Goal: Task Accomplishment & Management: Use online tool/utility

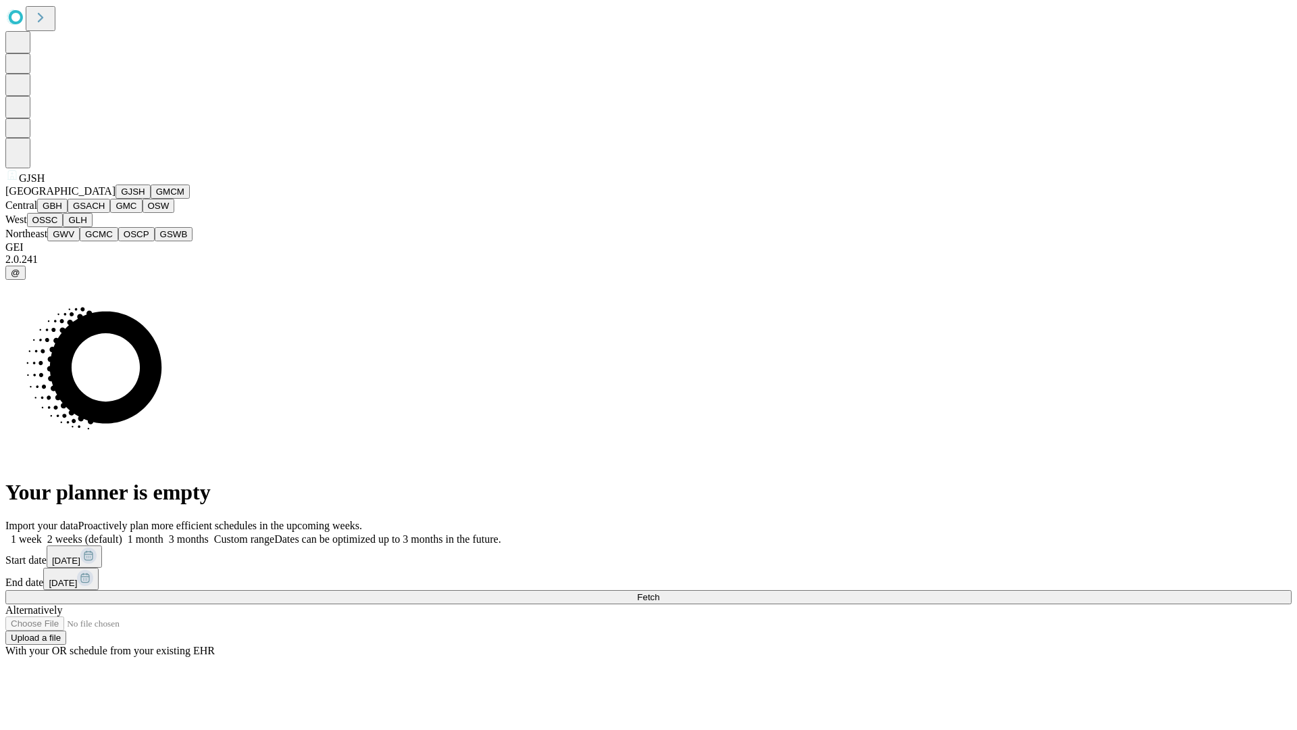
click at [116, 199] on button "GJSH" at bounding box center [133, 191] width 35 height 14
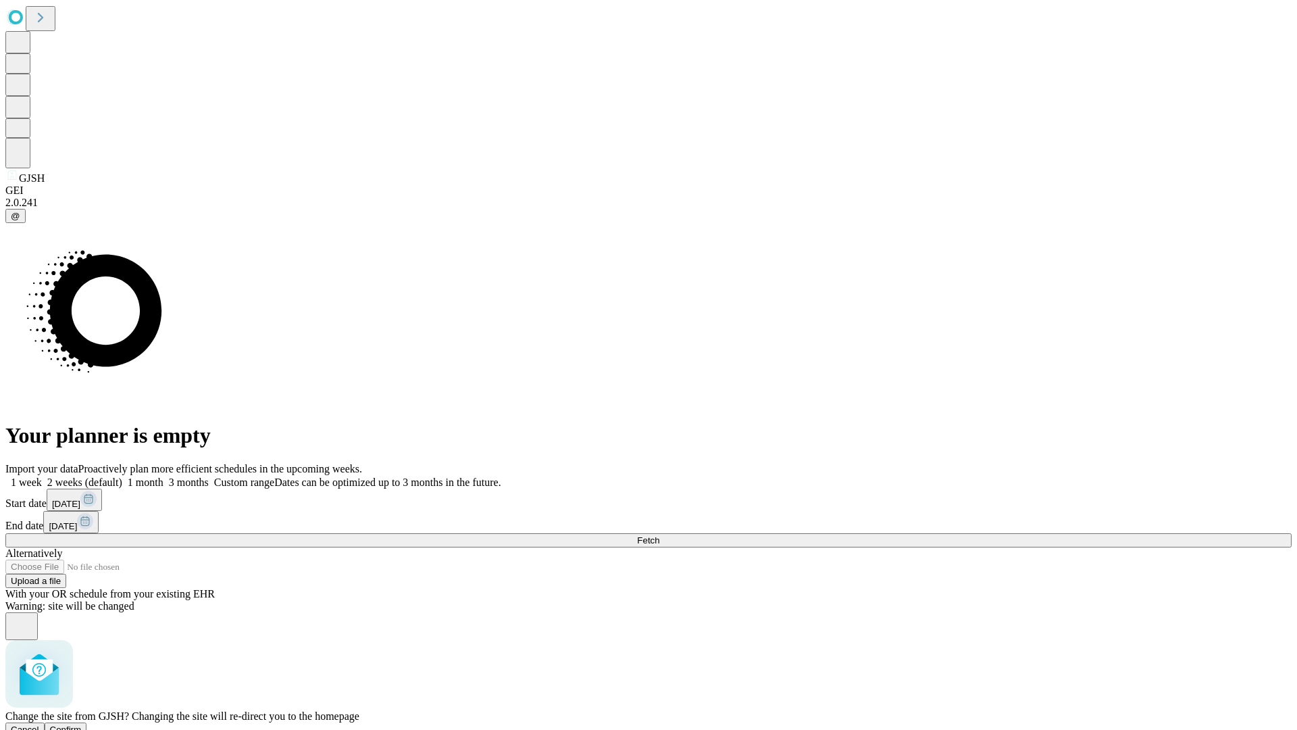
click at [82, 724] on span "Confirm" at bounding box center [66, 729] width 32 height 10
click at [42, 476] on label "1 week" at bounding box center [23, 481] width 36 height 11
click at [659, 535] on span "Fetch" at bounding box center [648, 540] width 22 height 10
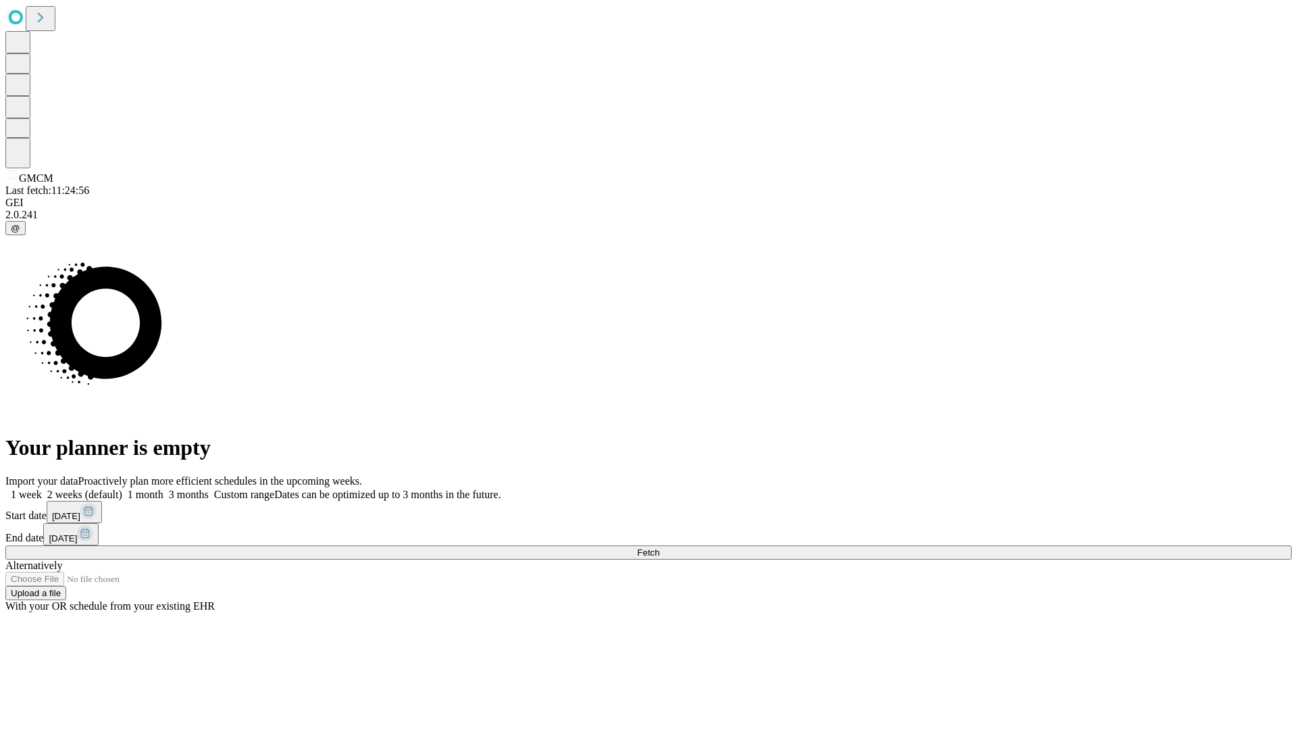
click at [42, 488] on label "1 week" at bounding box center [23, 493] width 36 height 11
click at [659, 547] on span "Fetch" at bounding box center [648, 552] width 22 height 10
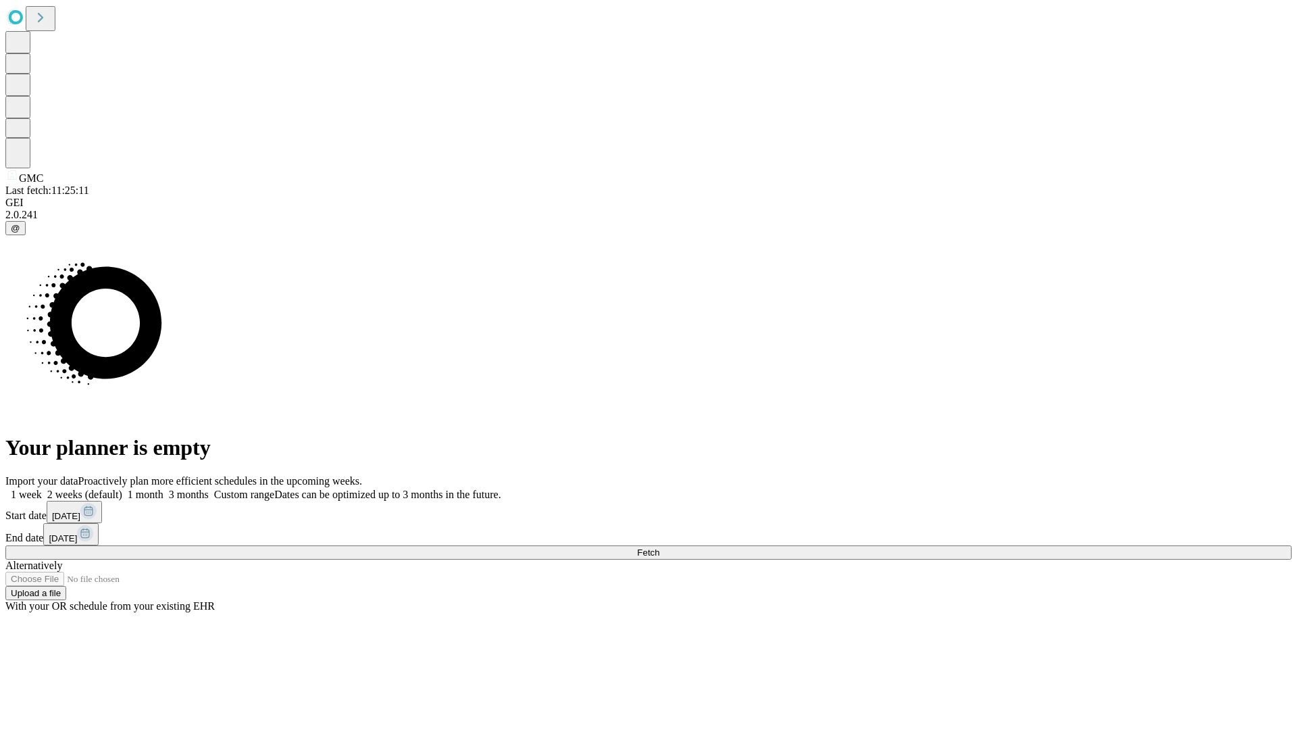
click at [42, 488] on label "1 week" at bounding box center [23, 493] width 36 height 11
click at [659, 547] on span "Fetch" at bounding box center [648, 552] width 22 height 10
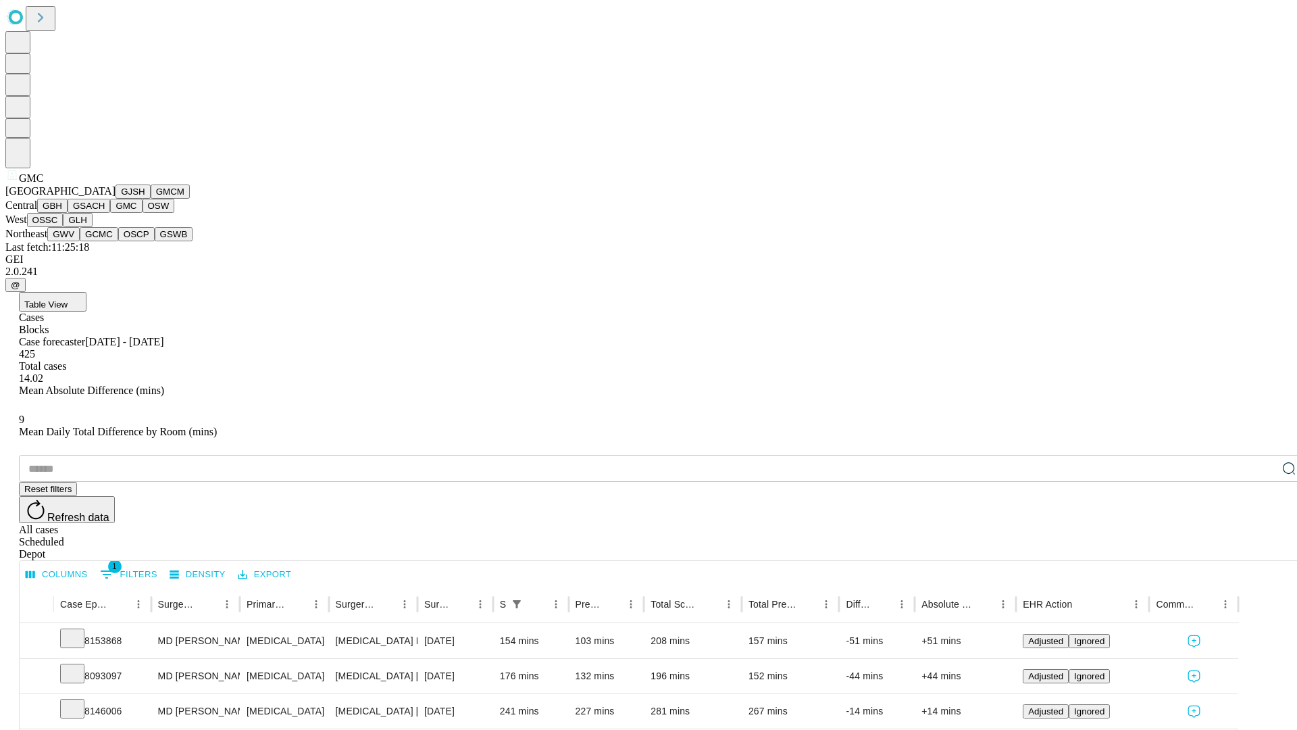
click at [143, 213] on button "OSW" at bounding box center [159, 206] width 32 height 14
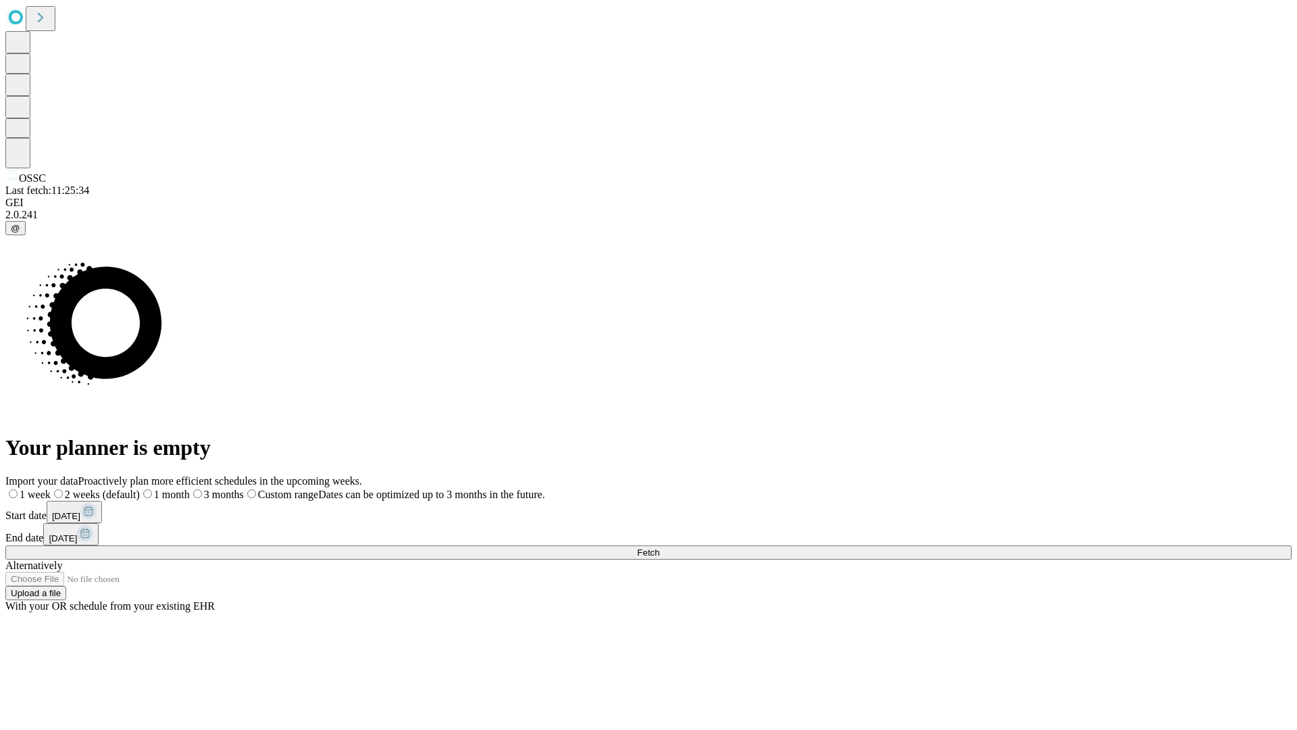
click at [51, 488] on label "1 week" at bounding box center [27, 493] width 45 height 11
click at [659, 547] on span "Fetch" at bounding box center [648, 552] width 22 height 10
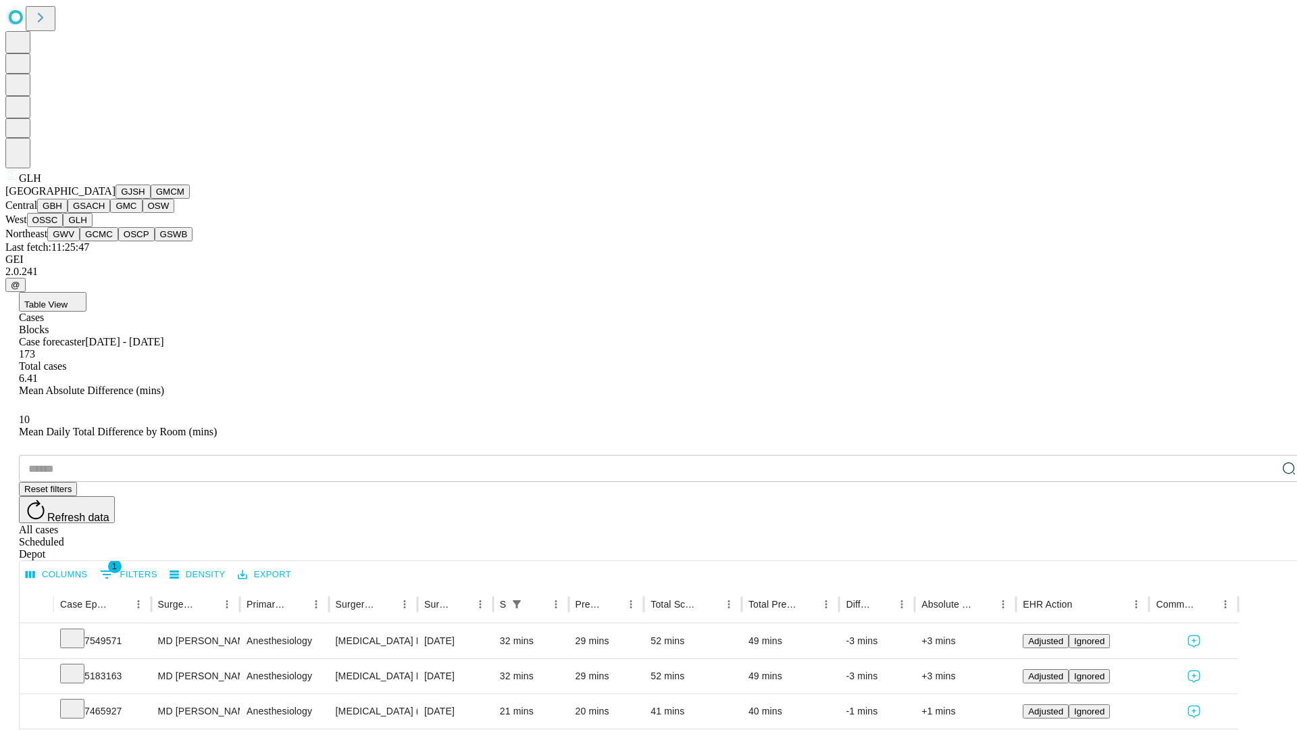
click at [80, 241] on button "GWV" at bounding box center [63, 234] width 32 height 14
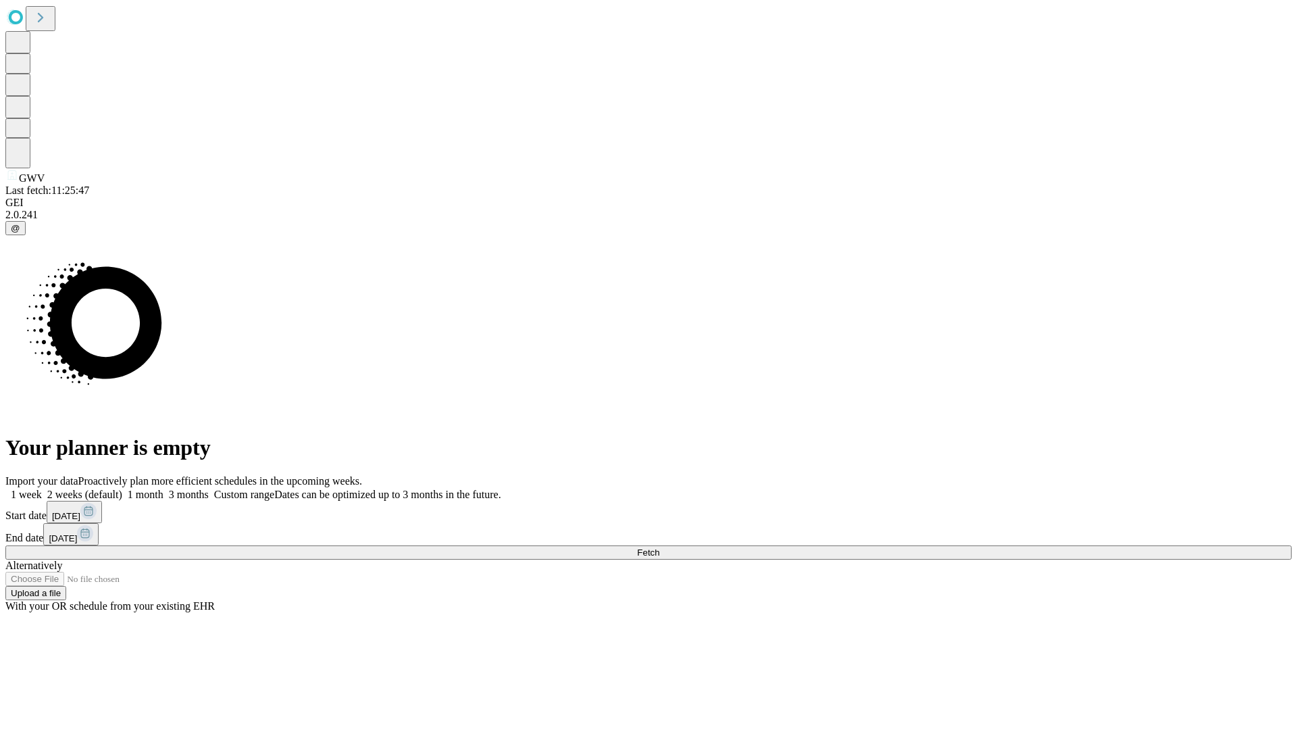
click at [42, 488] on label "1 week" at bounding box center [23, 493] width 36 height 11
click at [659, 547] on span "Fetch" at bounding box center [648, 552] width 22 height 10
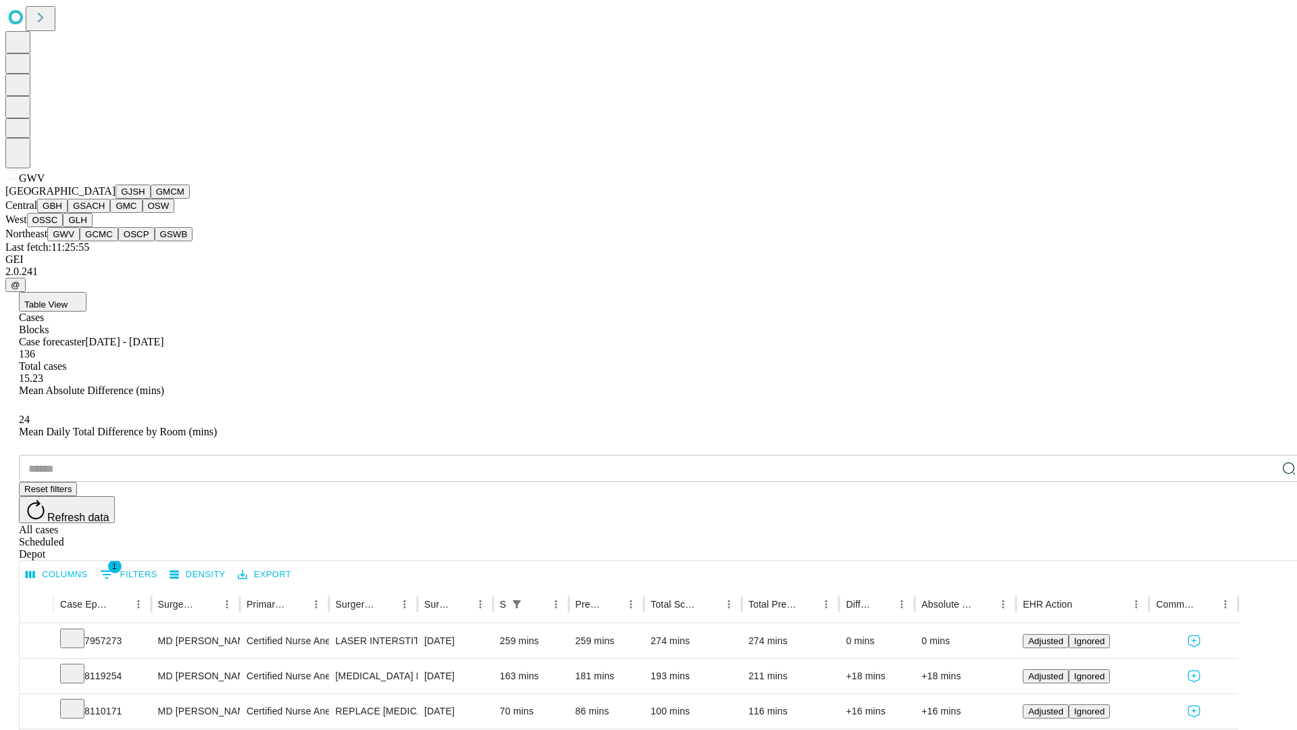
click at [105, 241] on button "GCMC" at bounding box center [99, 234] width 39 height 14
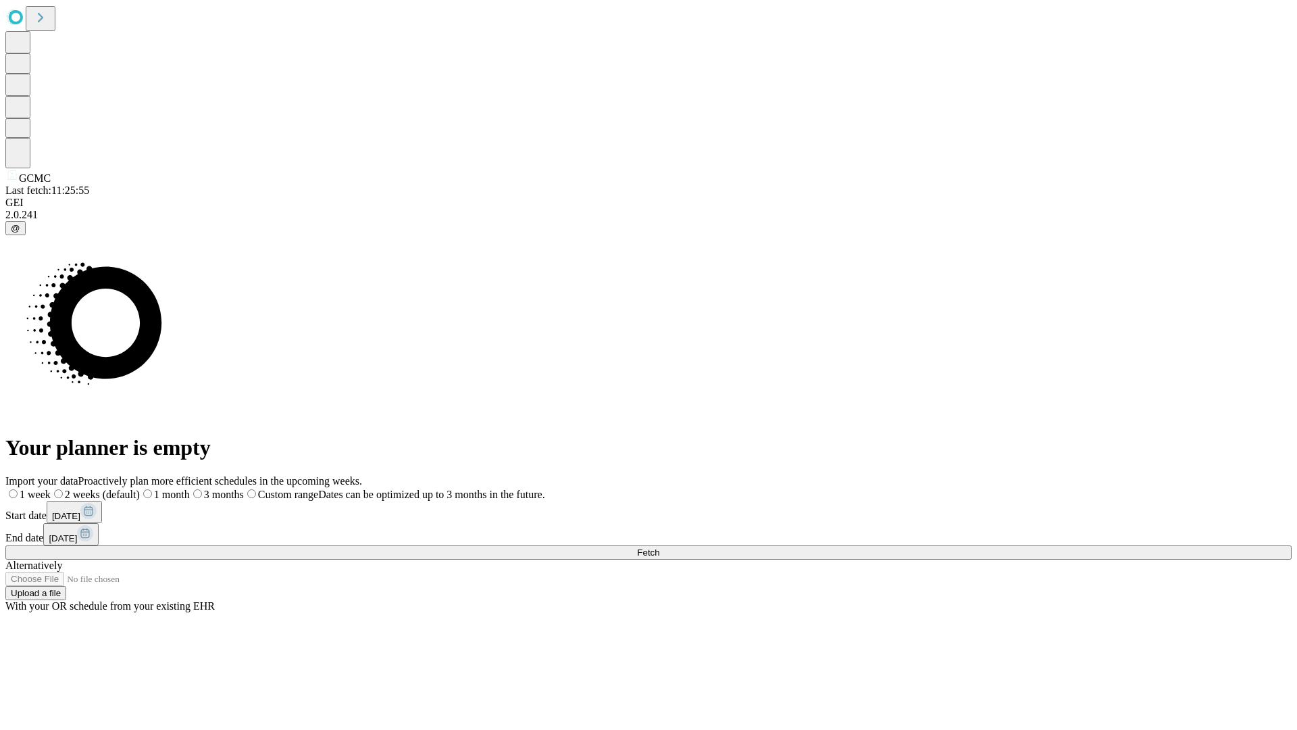
click at [51, 488] on label "1 week" at bounding box center [27, 493] width 45 height 11
click at [659, 547] on span "Fetch" at bounding box center [648, 552] width 22 height 10
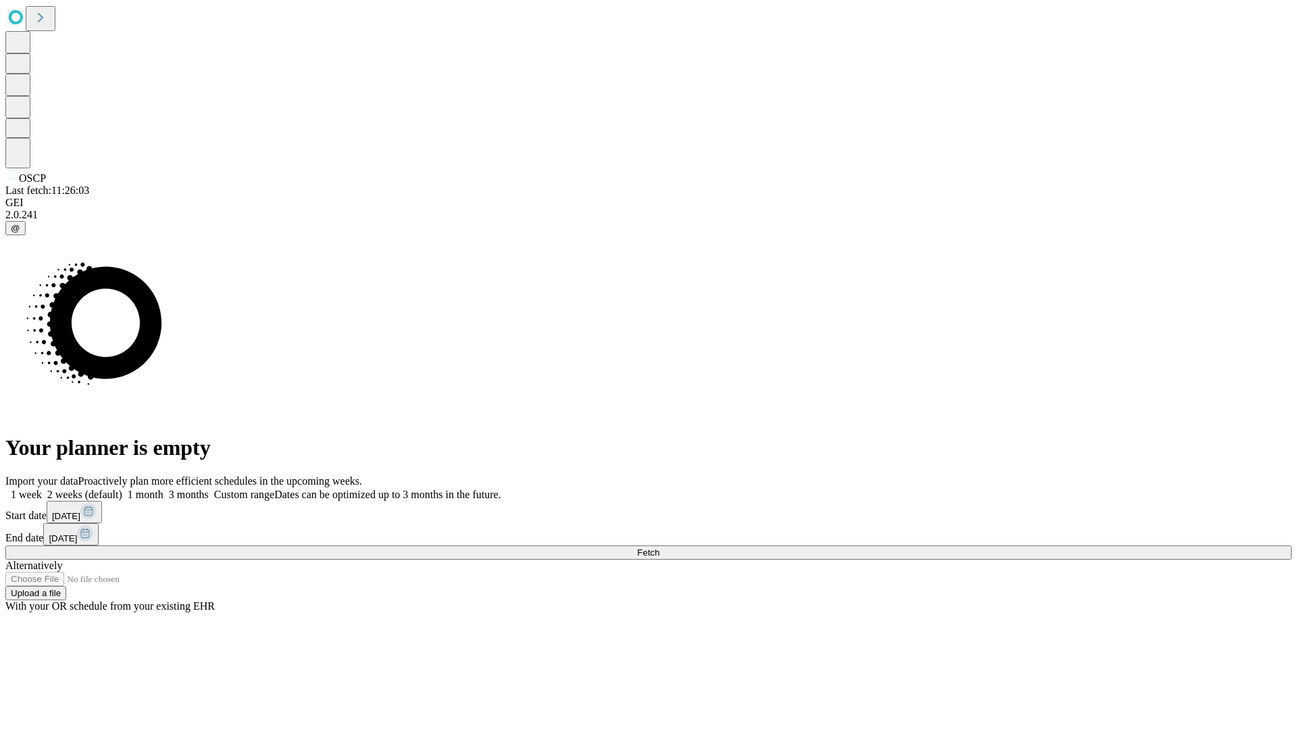
click at [42, 488] on label "1 week" at bounding box center [23, 493] width 36 height 11
click at [659, 547] on span "Fetch" at bounding box center [648, 552] width 22 height 10
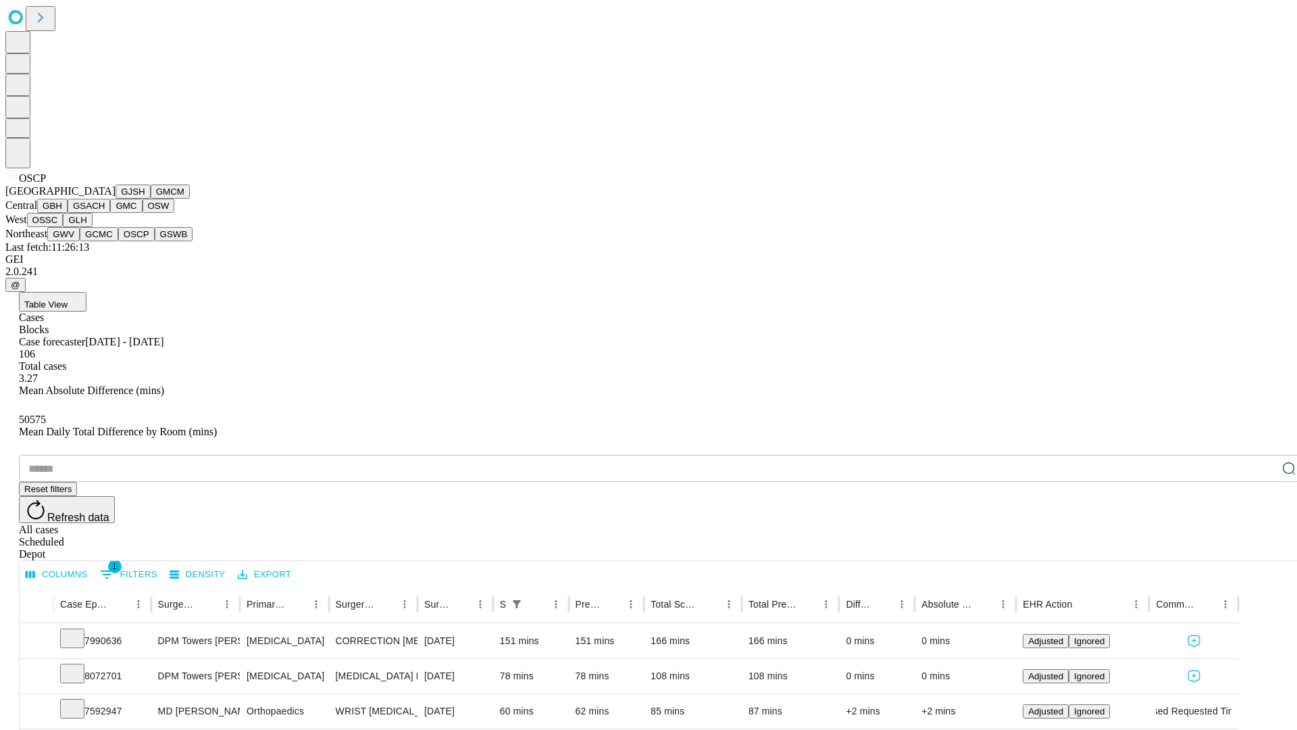
click at [155, 241] on button "GSWB" at bounding box center [174, 234] width 39 height 14
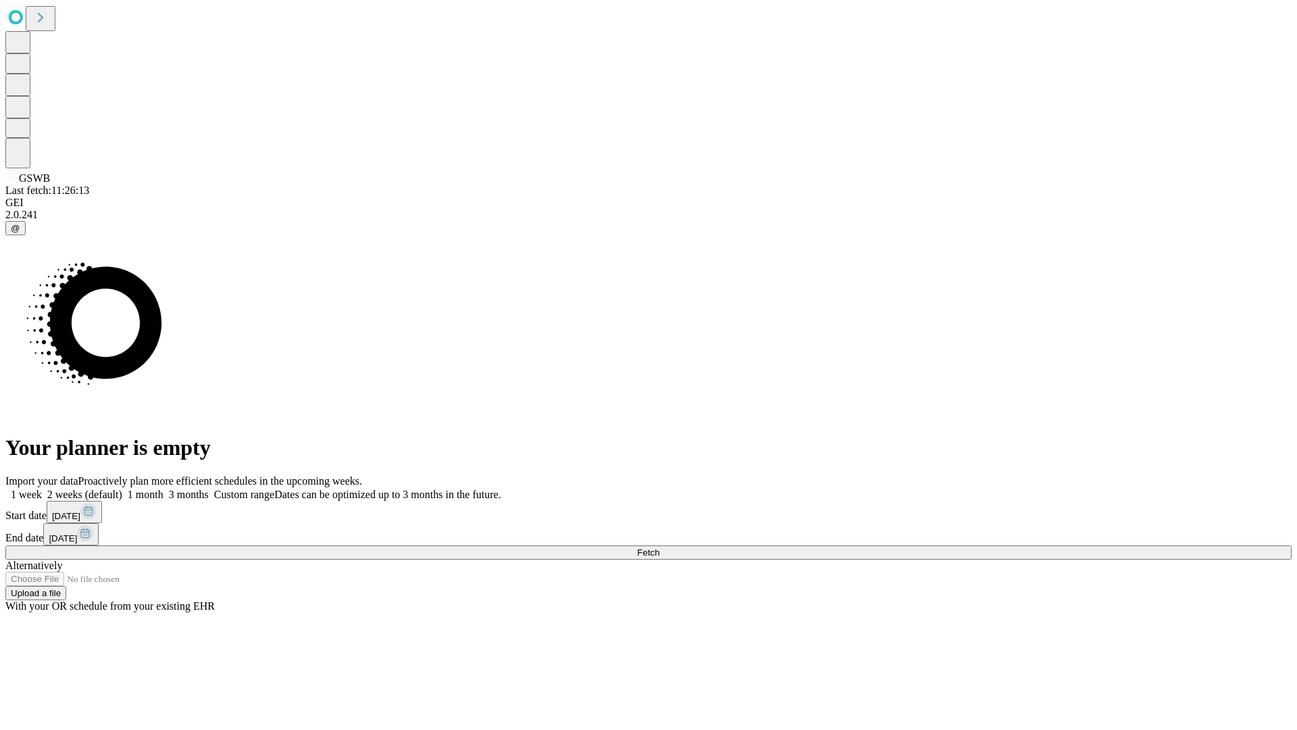
click at [42, 488] on label "1 week" at bounding box center [23, 493] width 36 height 11
click at [659, 547] on span "Fetch" at bounding box center [648, 552] width 22 height 10
